Goal: Obtain resource: Obtain resource

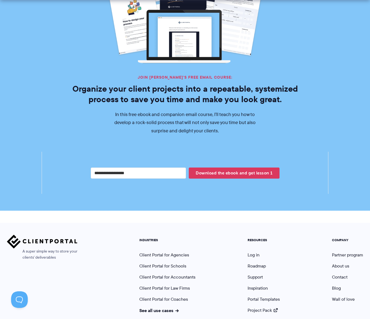
scroll to position [970, 0]
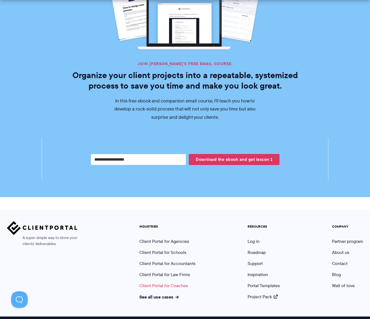
click at [180, 283] on link "Client Portal for Coaches" at bounding box center [163, 286] width 49 height 6
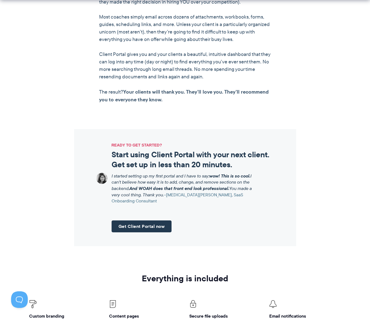
scroll to position [549, 0]
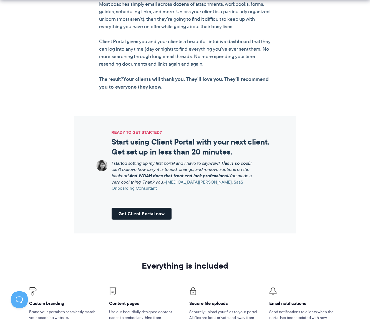
click at [150, 211] on link "Get Client Portal now" at bounding box center [141, 214] width 60 height 12
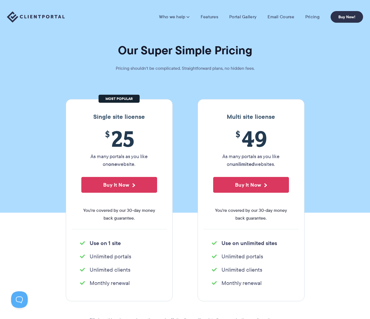
drag, startPoint x: 141, startPoint y: 151, endPoint x: 159, endPoint y: 166, distance: 22.8
click at [159, 166] on div "Single site license $ 25 As many portals as you like on one website. Buy It Now…" at bounding box center [119, 200] width 107 height 202
click at [159, 166] on div "$ 25 As many portals as you like on one website. Buy It Now You're covered by o…" at bounding box center [119, 177] width 95 height 103
drag, startPoint x: 211, startPoint y: 17, endPoint x: 251, endPoint y: 88, distance: 81.4
click at [211, 17] on link "Features" at bounding box center [208, 17] width 17 height 6
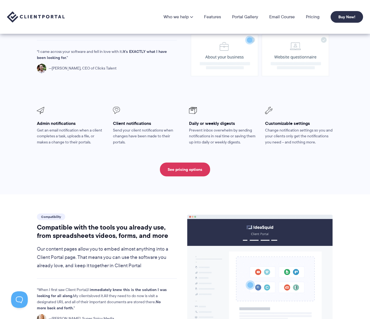
scroll to position [447, 0]
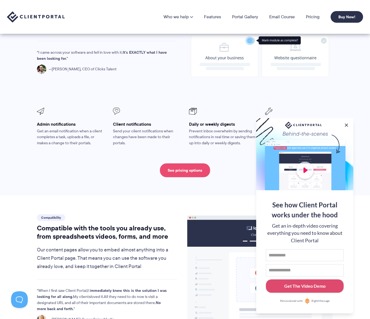
click at [190, 164] on link "See pricing options" at bounding box center [185, 171] width 50 height 14
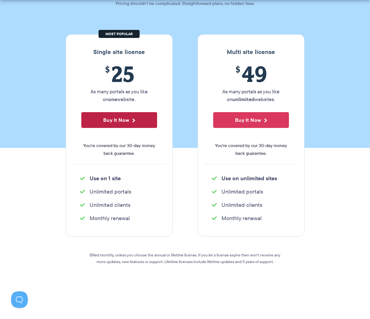
click at [125, 124] on button "Buy It Now" at bounding box center [119, 120] width 76 height 16
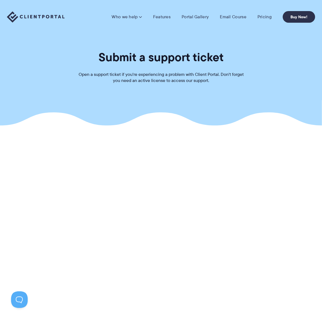
drag, startPoint x: 225, startPoint y: 84, endPoint x: 194, endPoint y: 66, distance: 35.9
click at [225, 83] on p "Open a support ticket if you're experiencing a problem with Client Portal. Don'…" at bounding box center [161, 78] width 166 height 12
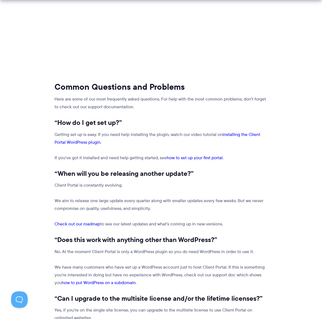
scroll to position [254, 0]
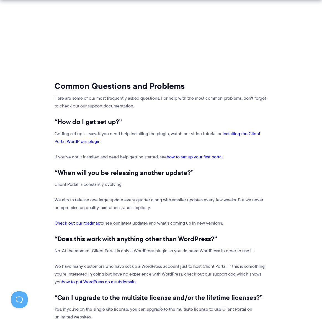
click at [195, 156] on link "how to set up your first portal" at bounding box center [195, 157] width 56 height 6
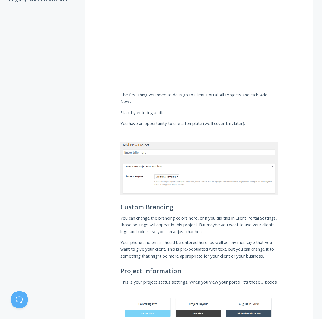
scroll to position [358, 0]
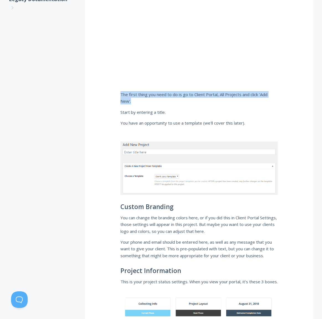
drag, startPoint x: 223, startPoint y: 93, endPoint x: 236, endPoint y: 103, distance: 16.1
click at [236, 103] on p "The first thing you need to do is go to Client Portal, All Projects and click '…" at bounding box center [199, 98] width 157 height 14
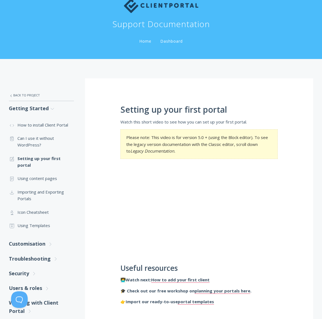
scroll to position [17, 0]
click at [230, 140] on section "Please note: This video is for version 5.0 + (using the Block editor). To see t…" at bounding box center [199, 144] width 157 height 30
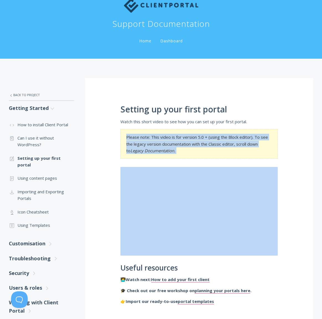
click at [230, 140] on section "Please note: This video is for version 5.0 + (using the Block editor). To see t…" at bounding box center [199, 144] width 157 height 30
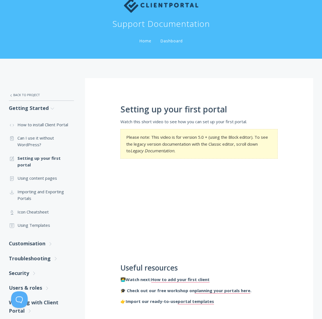
click at [265, 140] on section "Please note: This video is for version 5.0 + (using the Block editor). To see t…" at bounding box center [199, 144] width 157 height 30
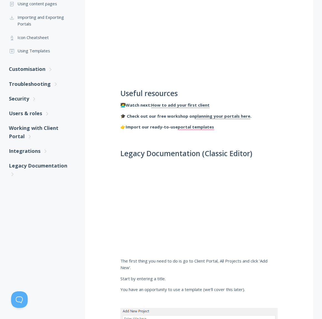
scroll to position [192, 0]
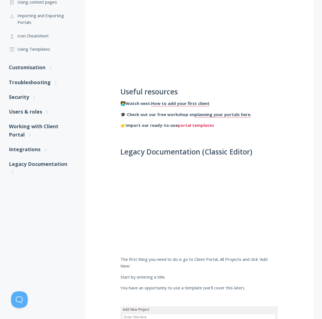
click at [203, 125] on link "portal templates" at bounding box center [196, 126] width 36 height 6
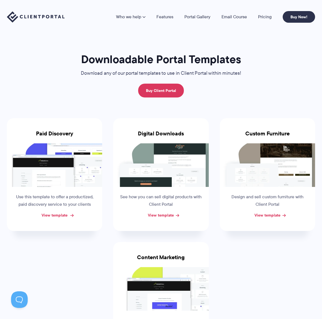
click at [62, 215] on link "View template" at bounding box center [55, 215] width 26 height 6
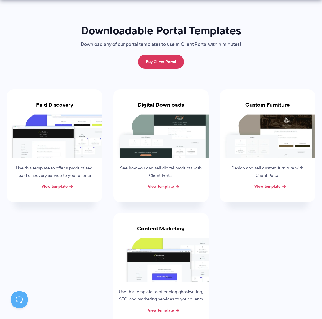
scroll to position [29, 0]
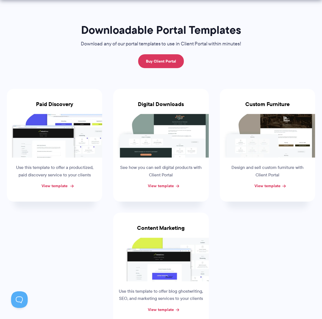
click at [65, 184] on link "View template" at bounding box center [55, 186] width 26 height 6
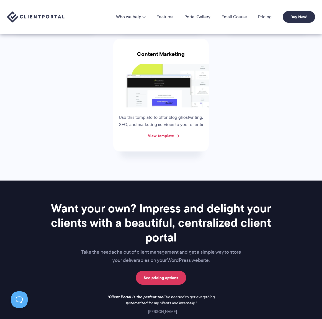
scroll to position [341, 0]
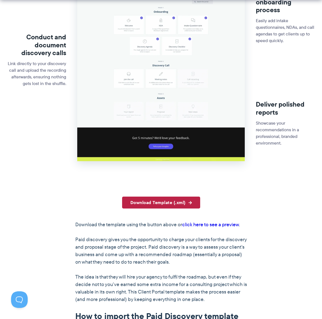
scroll to position [177, 0]
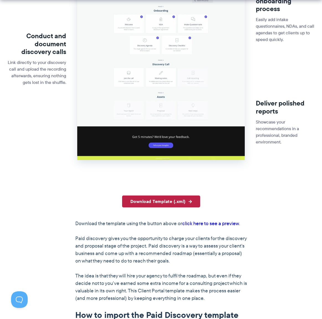
click at [161, 199] on link "Download Template (.xml)" at bounding box center [161, 202] width 78 height 12
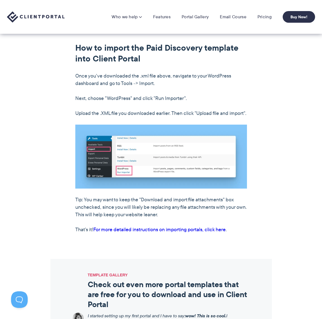
scroll to position [443, 0]
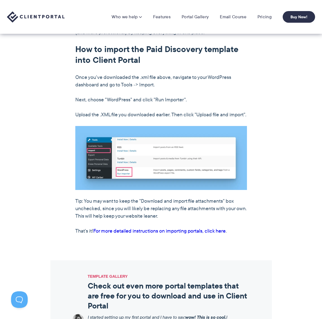
click at [152, 217] on p "Tip: You may want to keep the "Download and import file attachments" box unchec…" at bounding box center [161, 209] width 172 height 22
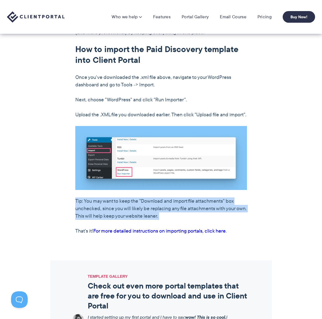
click at [152, 217] on p "Tip: You may want to keep the "Download and import file attachments" box unchec…" at bounding box center [161, 209] width 172 height 22
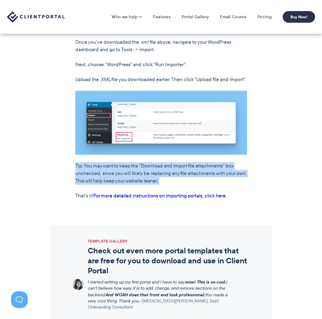
scroll to position [474, 0]
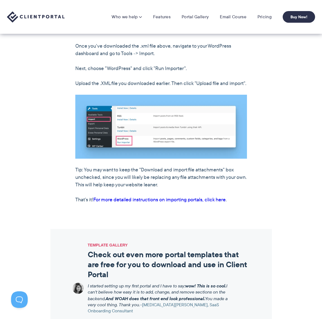
click at [234, 223] on section "Download Template (.xml) Download the template using the button above or click …" at bounding box center [161, 63] width 322 height 331
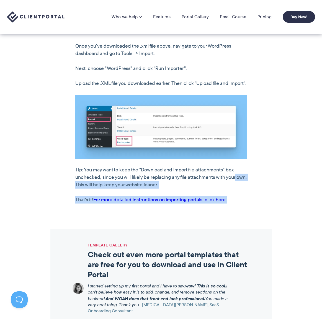
drag, startPoint x: 243, startPoint y: 187, endPoint x: 243, endPoint y: 224, distance: 36.9
click at [243, 224] on section "Download Template (.xml) Download the template using the button above or click …" at bounding box center [161, 63] width 322 height 331
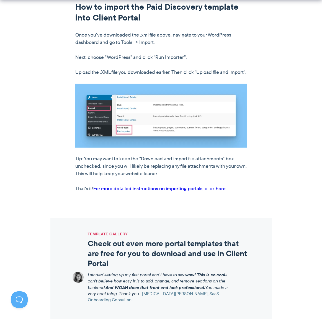
scroll to position [487, 0]
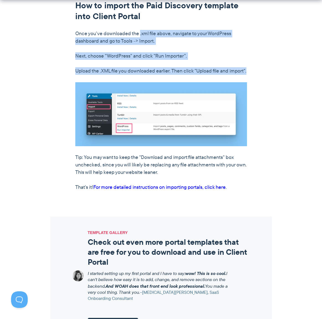
drag, startPoint x: 141, startPoint y: 31, endPoint x: 263, endPoint y: 80, distance: 131.5
click at [263, 80] on div "Download Template (.xml) Download the template using the button above or click …" at bounding box center [161, 39] width 320 height 306
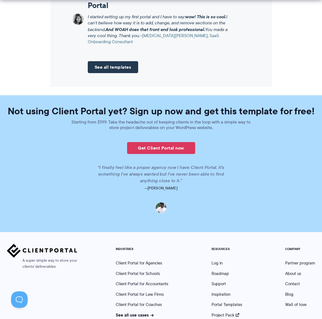
scroll to position [779, 0]
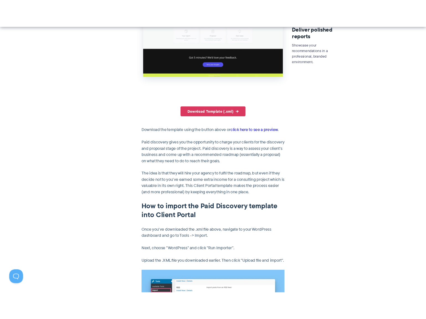
scroll to position [287, 0]
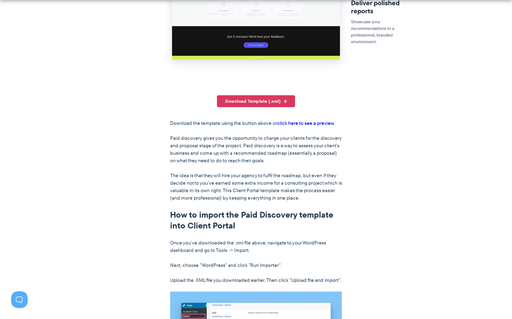
click at [319, 123] on link "click here to see a preview" at bounding box center [305, 123] width 57 height 7
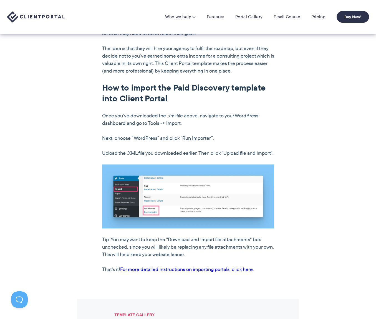
scroll to position [414, 0]
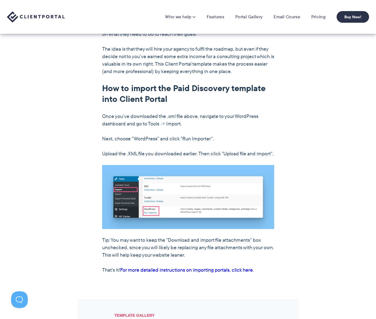
click at [322, 116] on div "Download Template (.xml) Download the template using the button above or click …" at bounding box center [188, 122] width 320 height 306
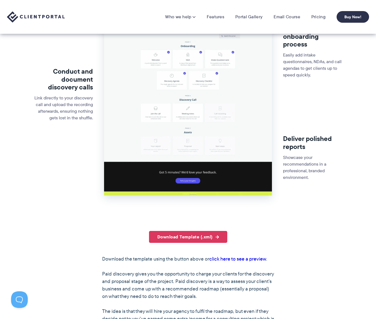
scroll to position [0, 0]
